Goal: Task Accomplishment & Management: Complete application form

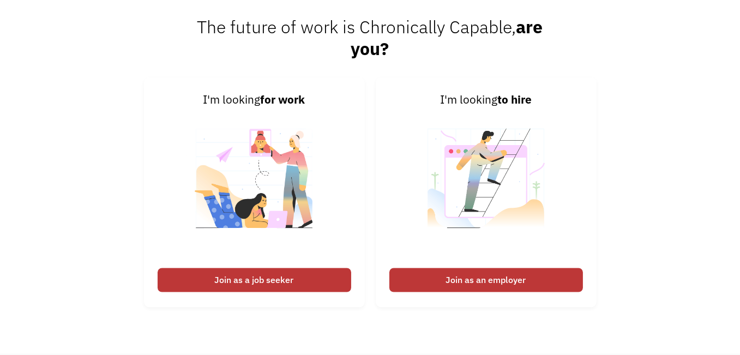
scroll to position [2456, 0]
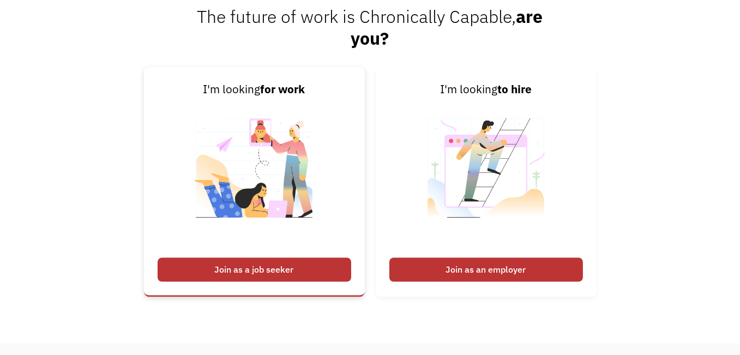
click at [244, 279] on div "Join as a job seeker" at bounding box center [255, 270] width 194 height 24
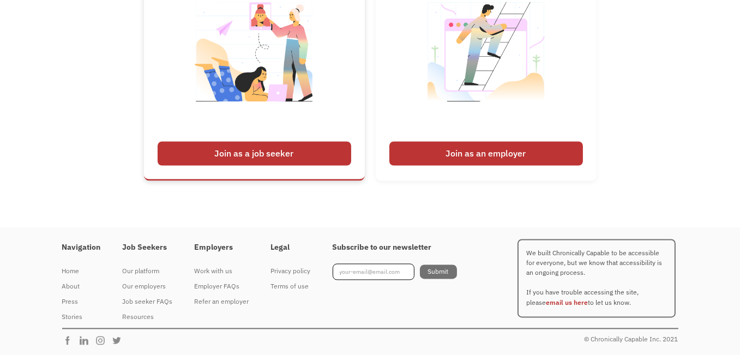
click at [195, 146] on div "Join as a job seeker" at bounding box center [255, 154] width 194 height 24
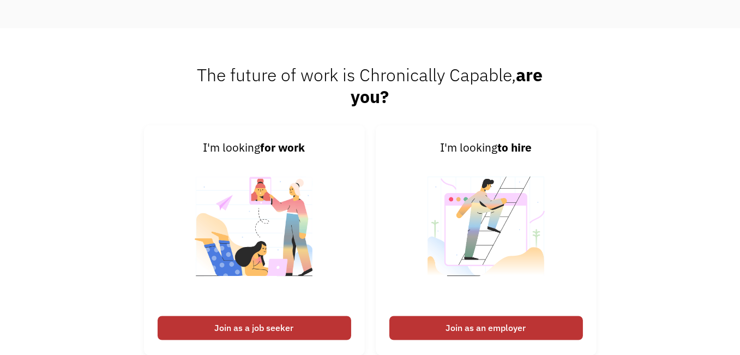
scroll to position [2412, 0]
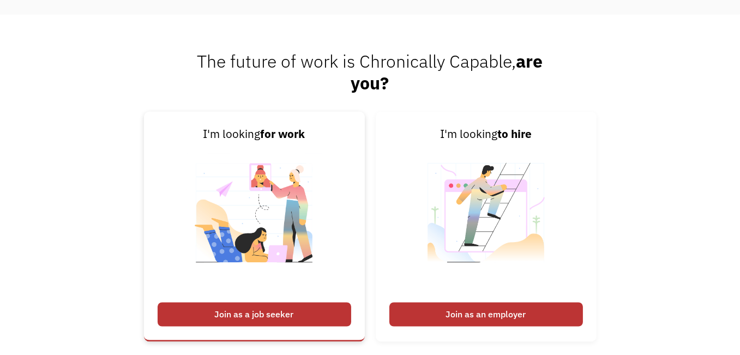
click at [215, 307] on div "Join as a job seeker" at bounding box center [255, 315] width 194 height 24
click at [277, 182] on img at bounding box center [255, 220] width 136 height 154
click at [277, 325] on div "Join as a job seeker" at bounding box center [255, 315] width 194 height 24
click at [259, 322] on div "Join as a job seeker" at bounding box center [255, 315] width 194 height 24
click at [280, 307] on div "Join as a job seeker" at bounding box center [255, 315] width 194 height 24
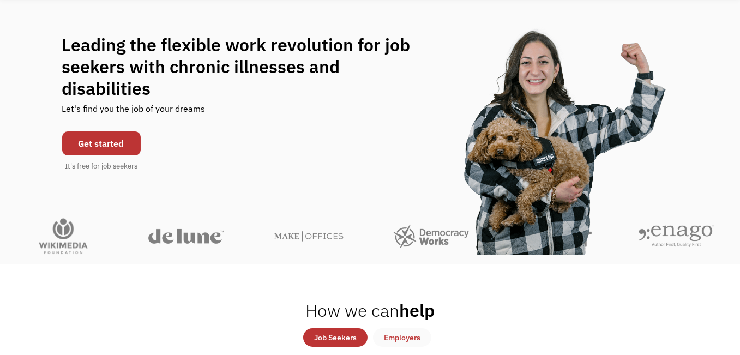
scroll to position [90, 0]
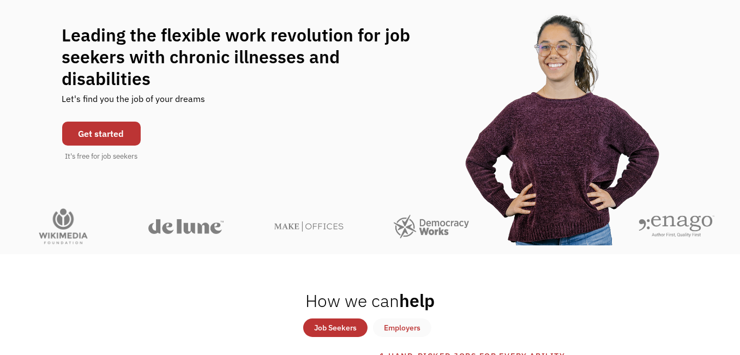
click at [91, 116] on div "Get started It's free for job seekers" at bounding box center [101, 139] width 79 height 46
click at [91, 124] on link "Get started" at bounding box center [101, 134] width 79 height 24
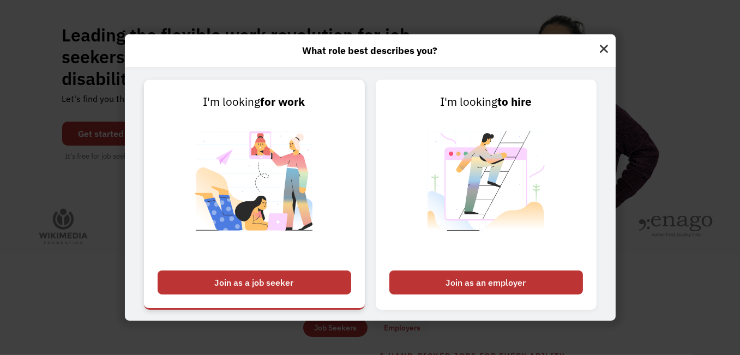
click at [269, 270] on link "I'm looking for work Join as a job seeker" at bounding box center [254, 195] width 221 height 230
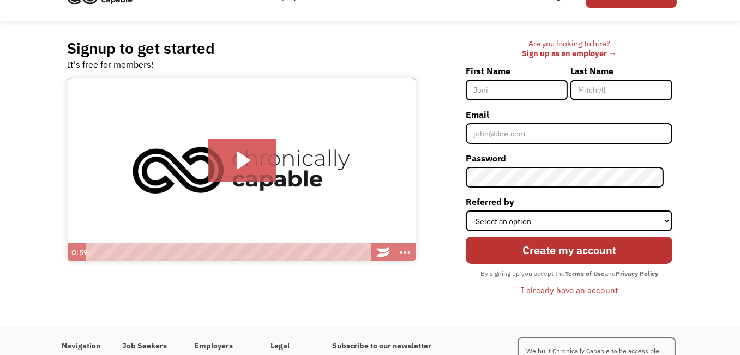
scroll to position [49, 0]
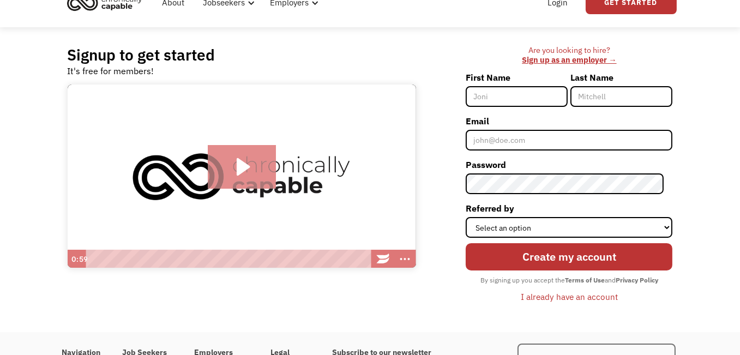
click at [227, 170] on icon "Play Video: Introducing Chronically Capable" at bounding box center [242, 167] width 68 height 44
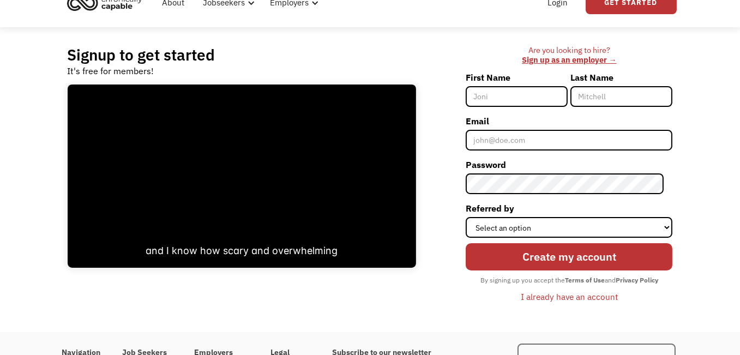
scroll to position [154, 0]
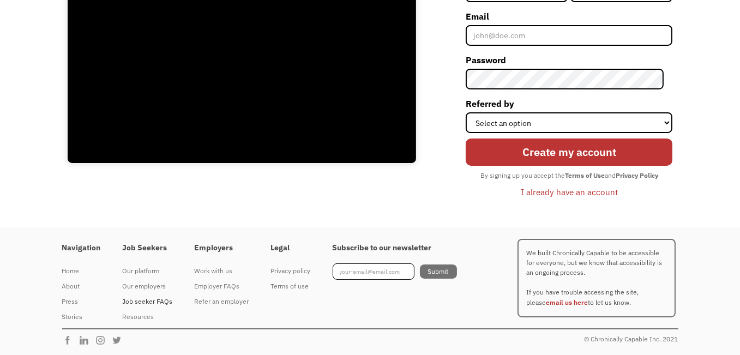
click at [158, 300] on div "Job seeker FAQs" at bounding box center [148, 301] width 50 height 13
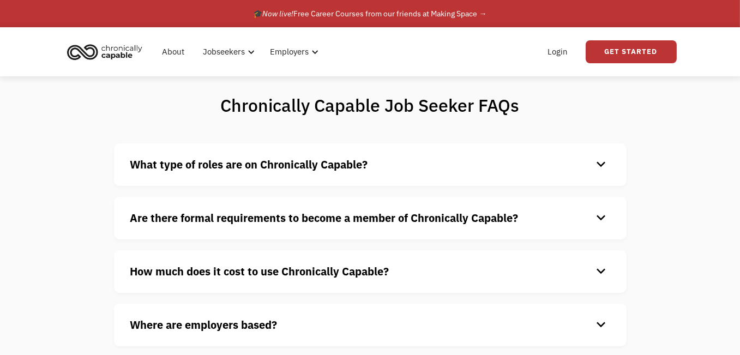
click at [298, 169] on strong "What type of roles are on Chronically Capable?" at bounding box center [249, 164] width 238 height 15
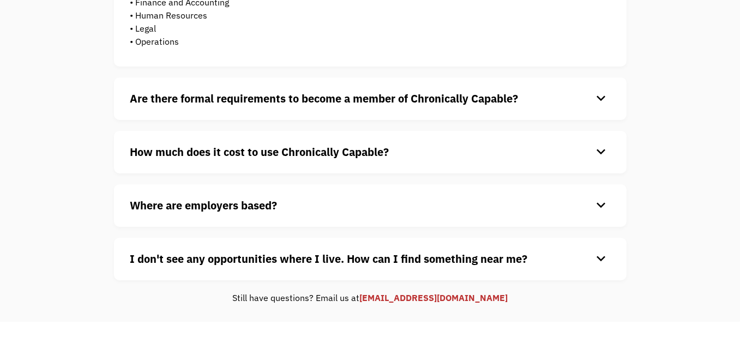
scroll to position [328, 0]
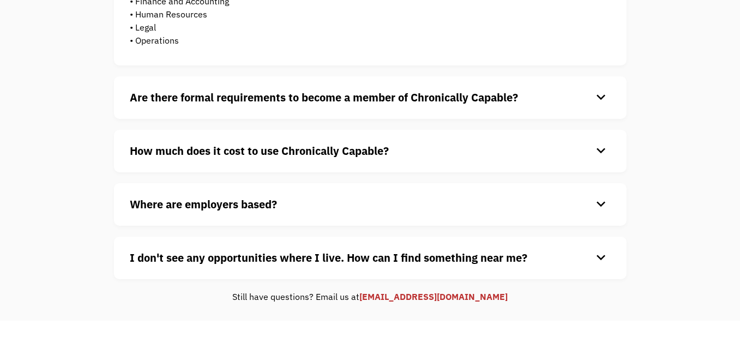
click at [492, 105] on div "Are there formal requirements to become a member of Chronically Capable? keyboa…" at bounding box center [370, 97] width 513 height 43
click at [490, 98] on strong "Are there formal requirements to become a member of Chronically Capable?" at bounding box center [324, 97] width 388 height 15
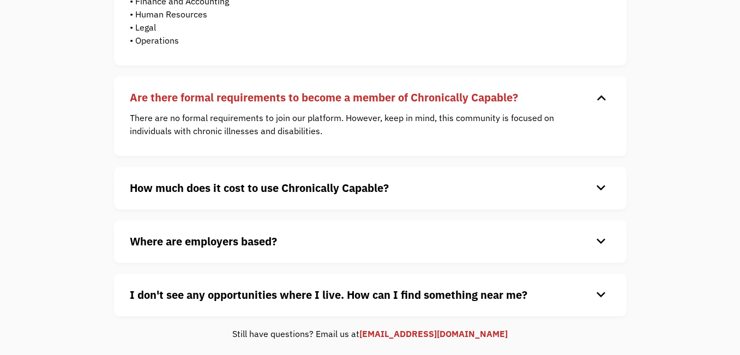
click at [464, 187] on h4 "How much does it cost to use Chronically Capable?" at bounding box center [361, 188] width 462 height 16
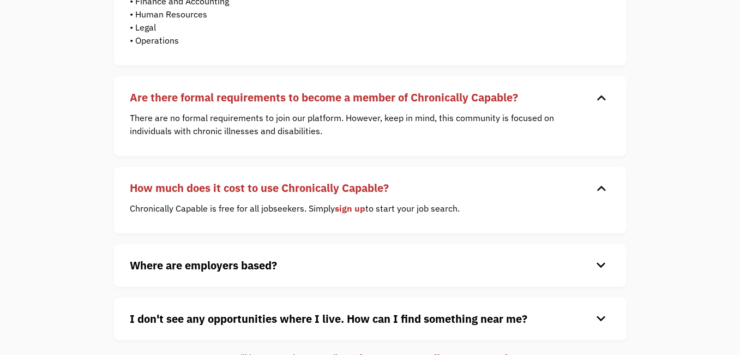
click at [440, 260] on h4 "Where are employers based?" at bounding box center [361, 265] width 462 height 16
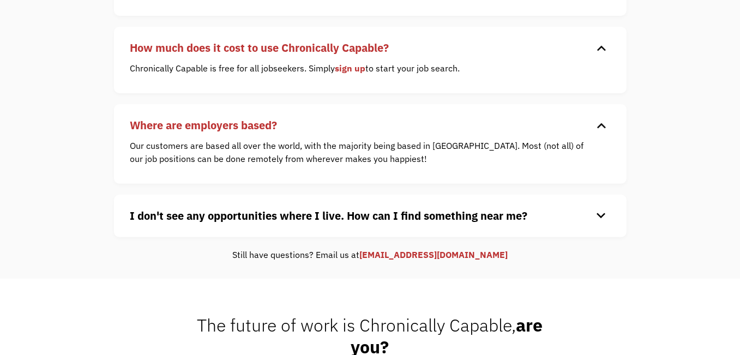
scroll to position [472, 0]
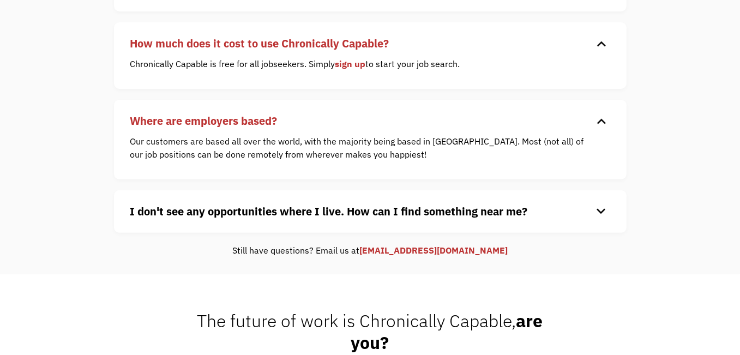
click at [465, 214] on strong "I don't see any opportunities where I live. How can I find something near me?" at bounding box center [329, 211] width 398 height 15
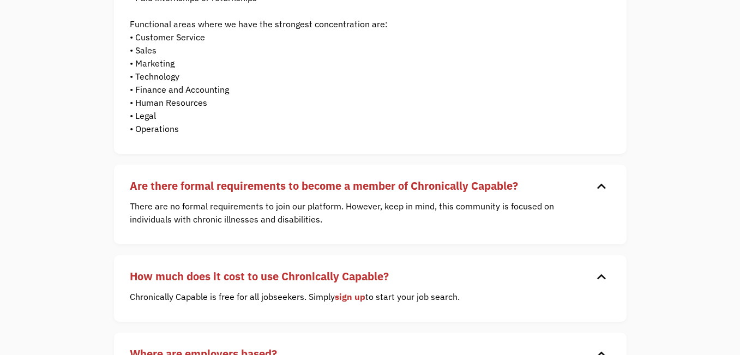
scroll to position [223, 0]
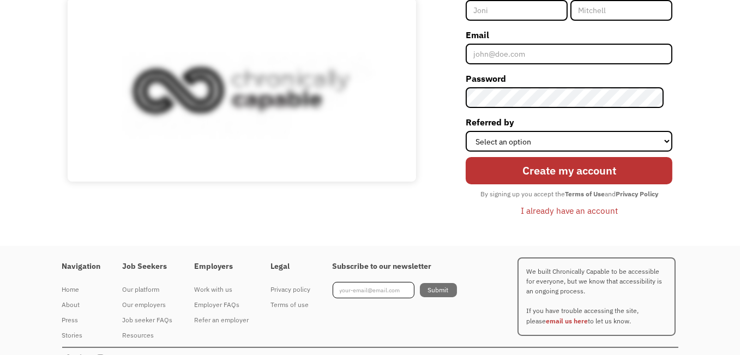
scroll to position [135, 0]
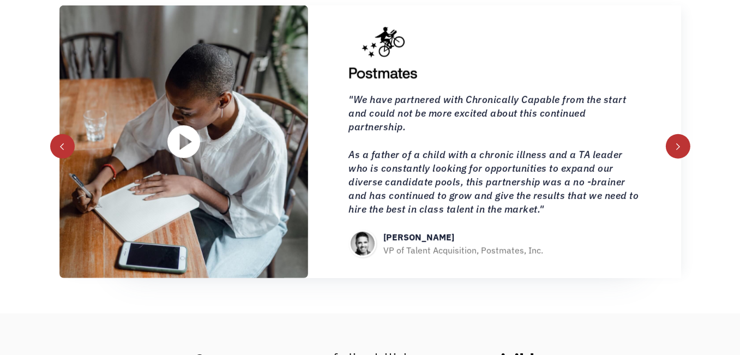
scroll to position [1151, 0]
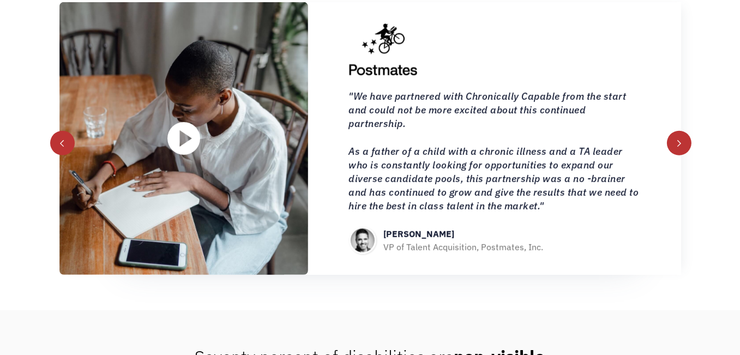
click at [682, 140] on div "next slide" at bounding box center [679, 144] width 8 height 8
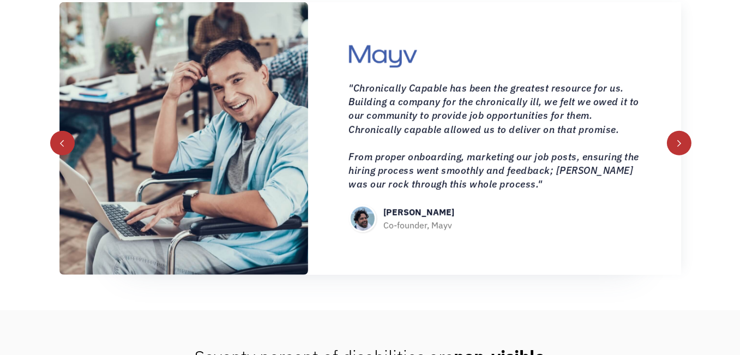
click at [682, 140] on div "next slide" at bounding box center [679, 144] width 8 height 8
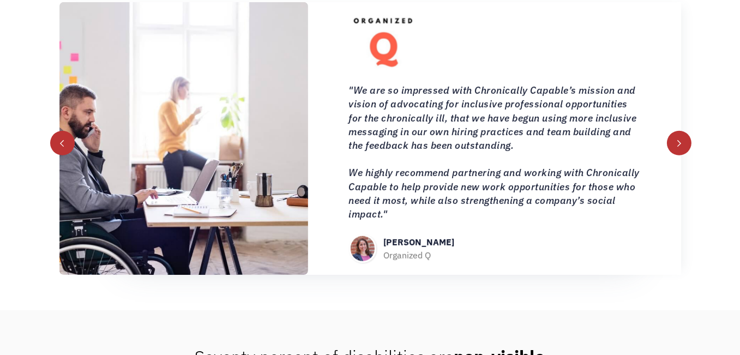
click at [682, 140] on div "next slide" at bounding box center [679, 144] width 8 height 8
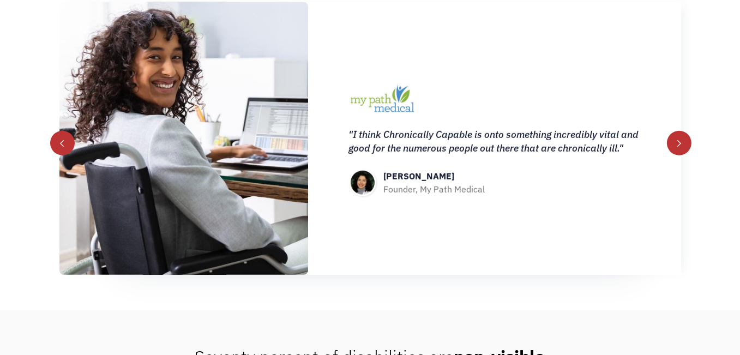
click at [682, 140] on div "next slide" at bounding box center [679, 144] width 8 height 8
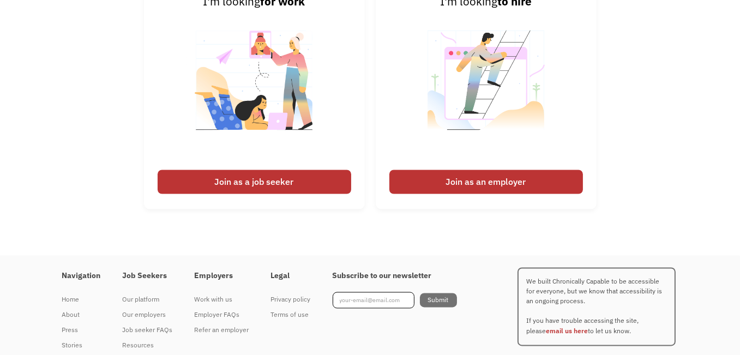
scroll to position [0, 0]
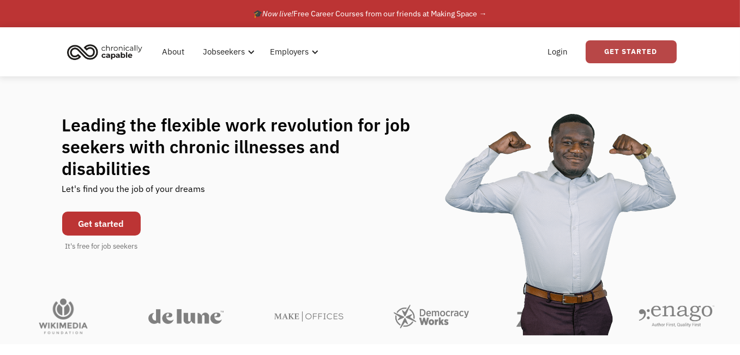
click at [616, 46] on link "Get Started" at bounding box center [631, 51] width 91 height 23
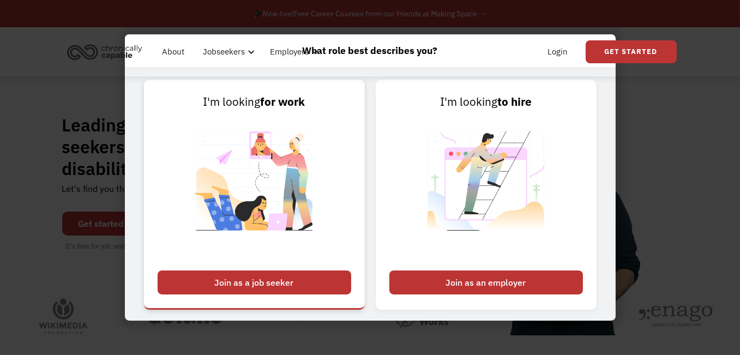
click at [254, 266] on link "I'm looking for work Join as a job seeker" at bounding box center [254, 195] width 221 height 230
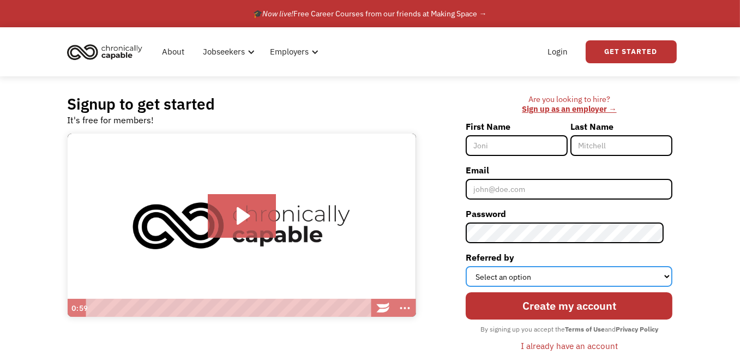
click at [668, 273] on select "Select an option Instagram Facebook Twitter Search Engine News Article Word of …" at bounding box center [569, 276] width 207 height 21
select select "Search Engine"
click at [474, 266] on select "Select an option Instagram Facebook Twitter Search Engine News Article Word of …" at bounding box center [569, 276] width 207 height 21
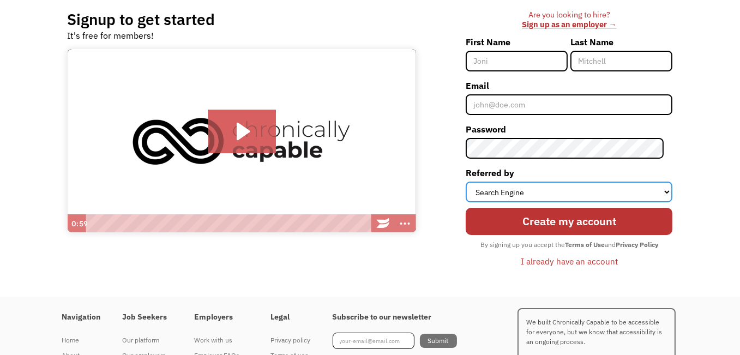
scroll to position [86, 0]
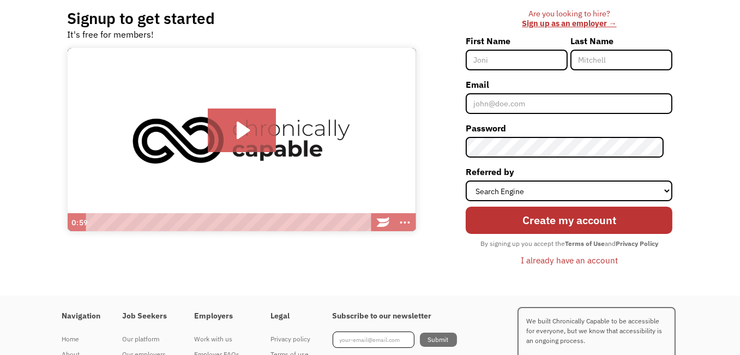
click at [635, 245] on strong "Privacy Policy" at bounding box center [637, 243] width 43 height 8
click at [577, 242] on strong "Terms of Use" at bounding box center [585, 243] width 40 height 8
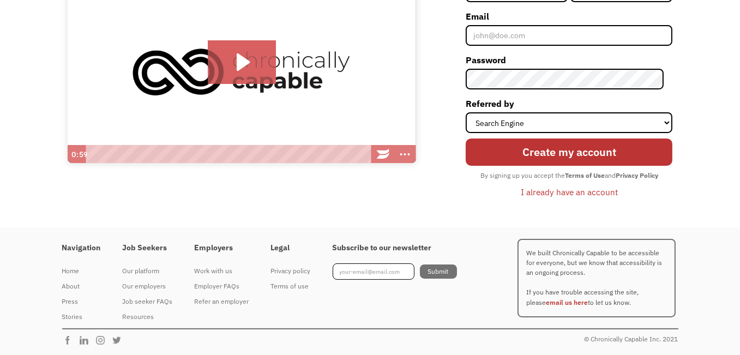
click at [590, 175] on strong "Terms of Use" at bounding box center [585, 175] width 40 height 8
click at [649, 172] on strong "Privacy Policy" at bounding box center [637, 175] width 43 height 8
click at [649, 179] on div "By signing up you accept the Terms of Use and Privacy Policy" at bounding box center [569, 176] width 189 height 14
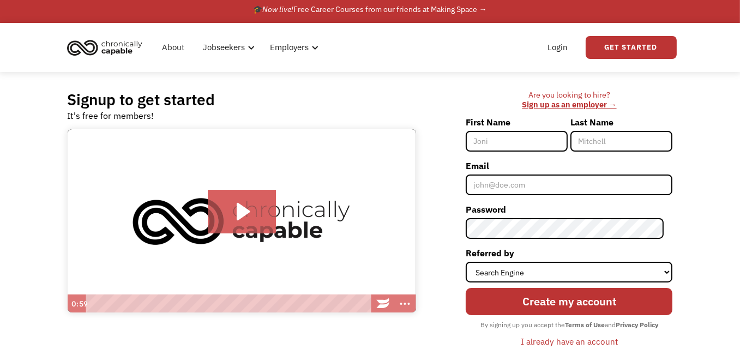
scroll to position [0, 0]
